Goal: Information Seeking & Learning: Learn about a topic

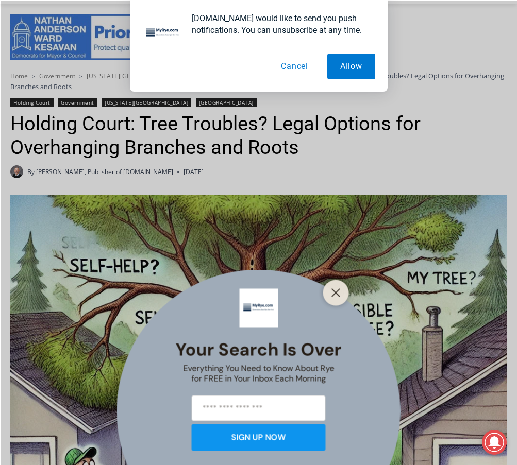
scroll to position [206, 0]
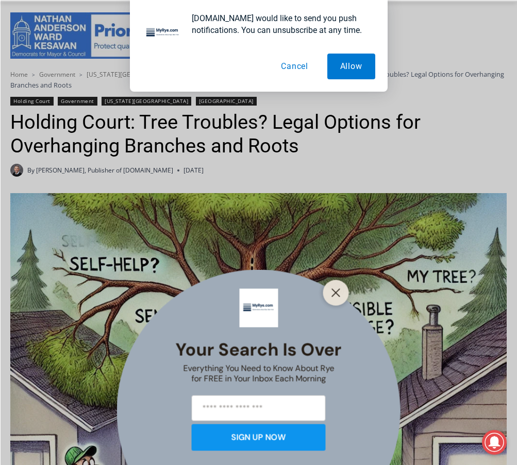
click at [281, 66] on button "Cancel" at bounding box center [294, 67] width 53 height 26
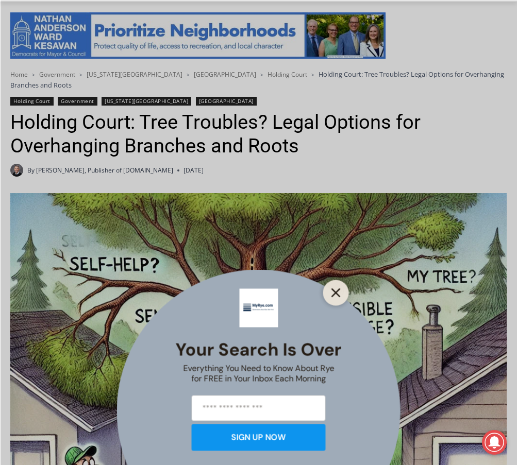
click at [336, 293] on line "Close" at bounding box center [335, 292] width 7 height 7
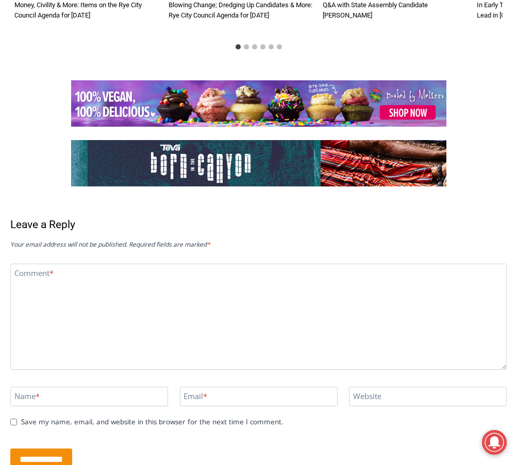
scroll to position [1834, 0]
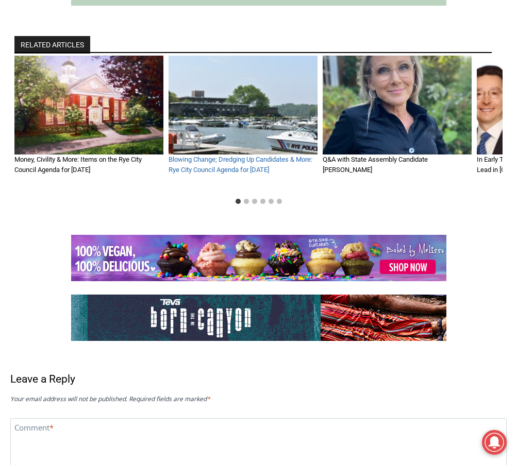
click at [243, 157] on link "Blowing Change; Dredging Up Candidates & More: Rye City Council Agenda for [DAT…" at bounding box center [240, 165] width 144 height 18
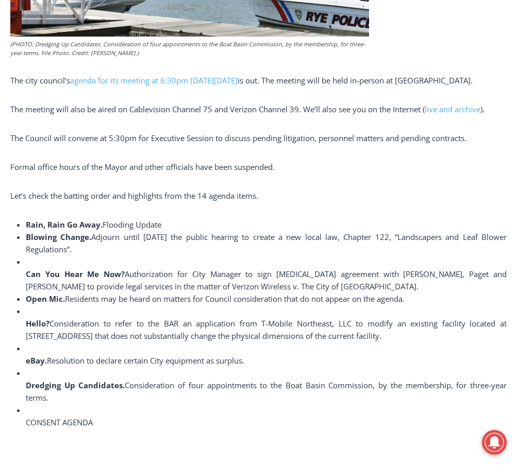
scroll to position [258, 0]
